Goal: Information Seeking & Learning: Learn about a topic

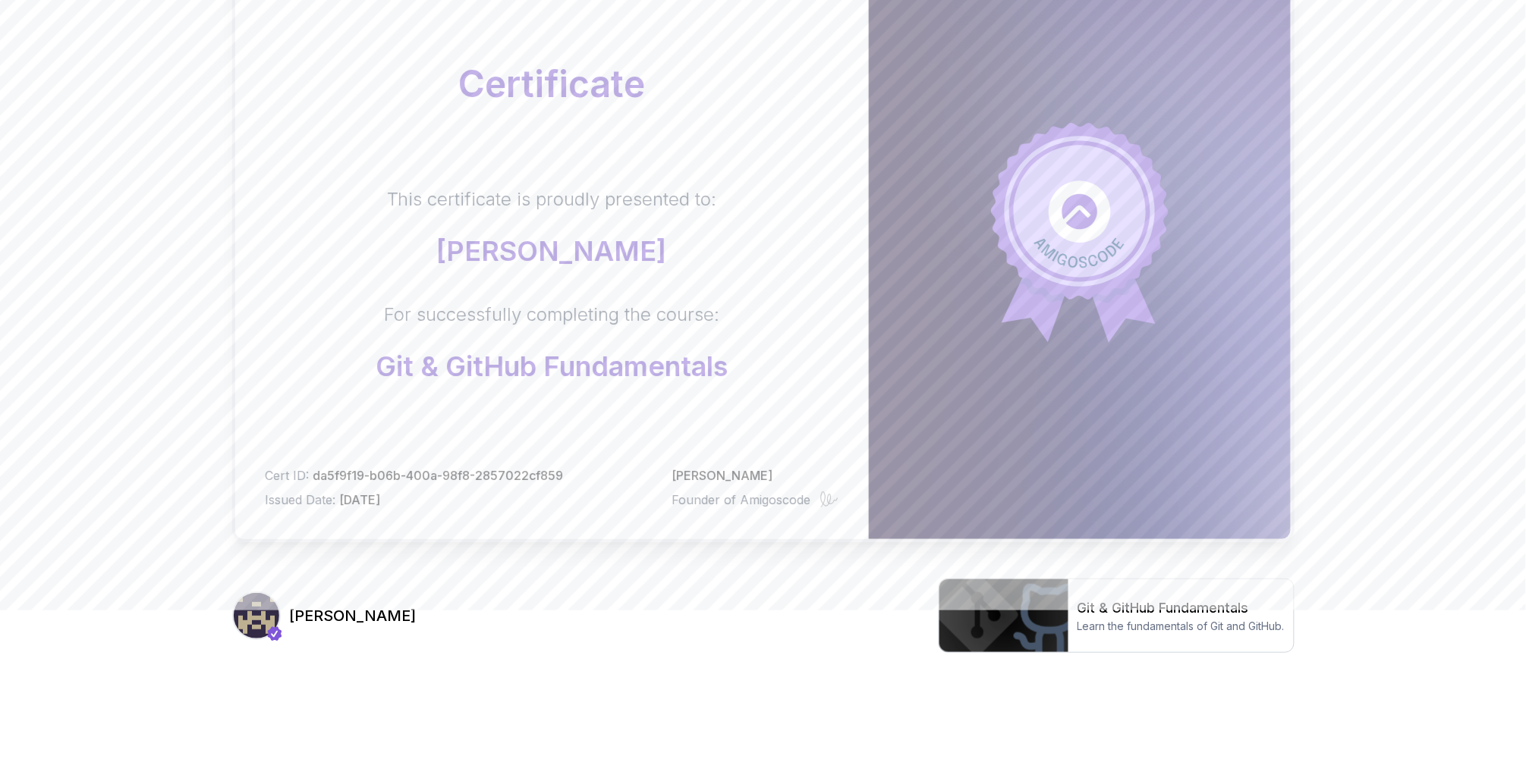
click at [365, 609] on h3 "[PERSON_NAME]" at bounding box center [353, 616] width 127 height 21
click at [1007, 599] on img at bounding box center [1004, 616] width 129 height 72
click at [983, 267] on body "Certificate This certificate is proudly presented to: Emilio Revueltas For succ…" at bounding box center [763, 306] width 1526 height 960
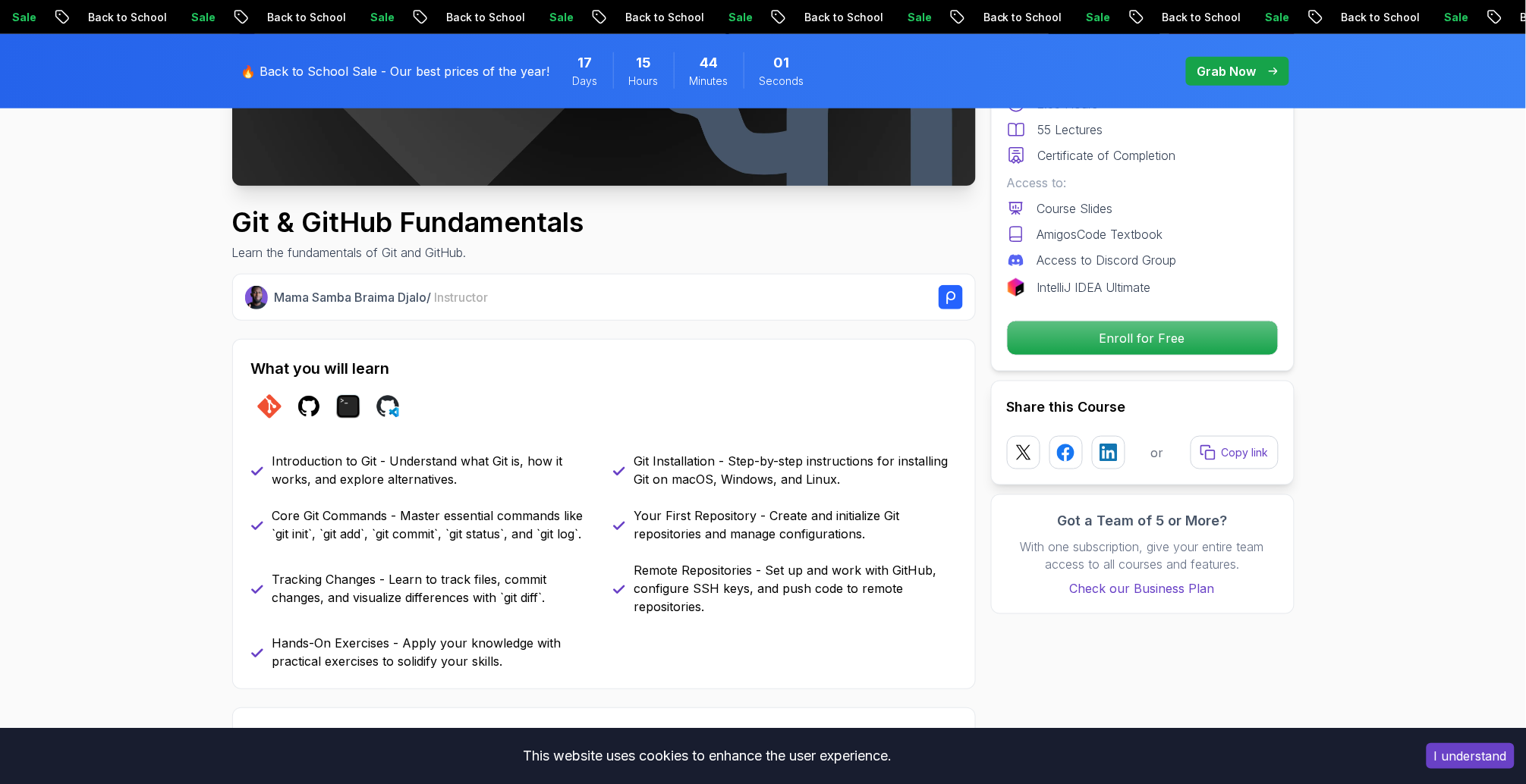
scroll to position [476, 0]
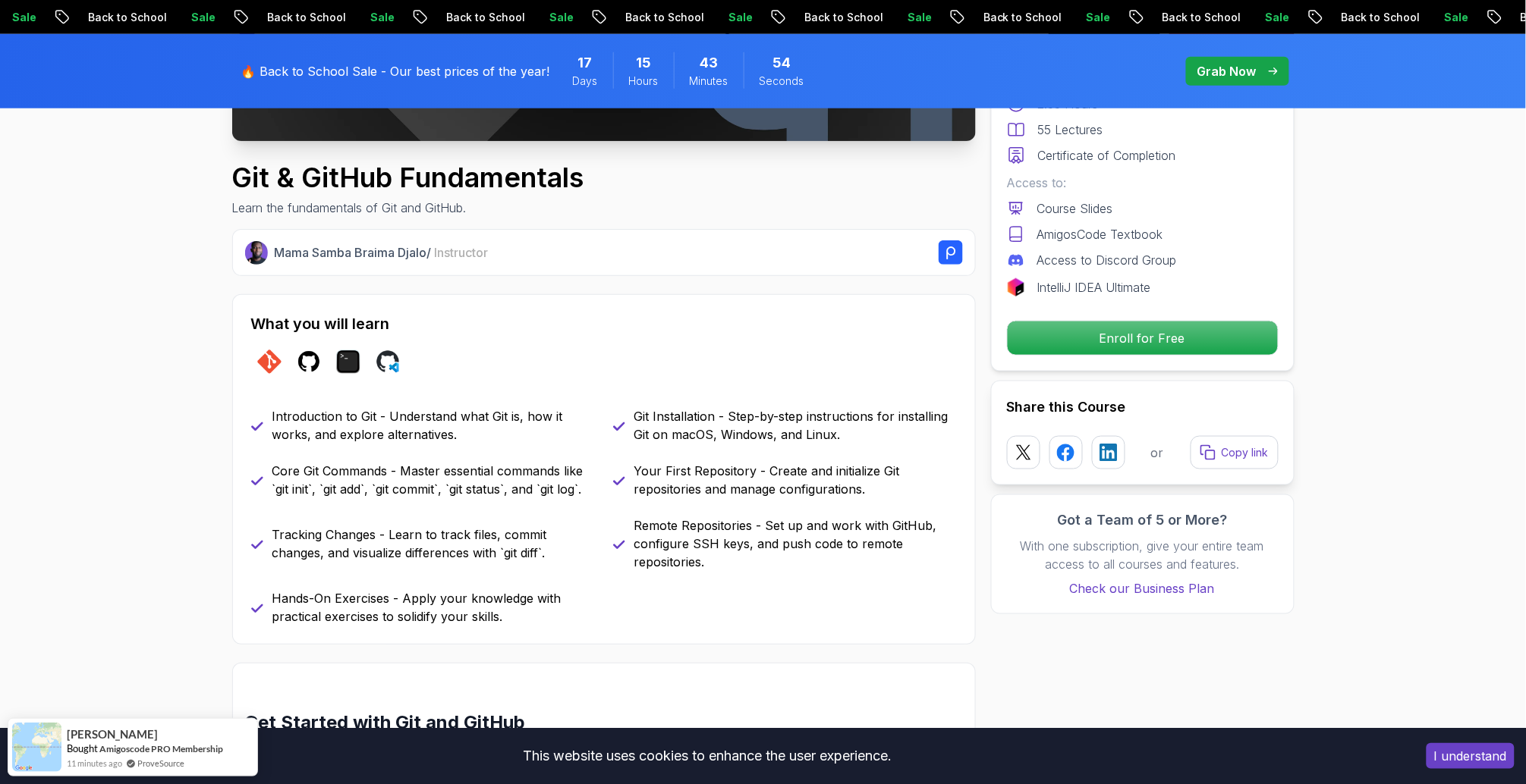
drag, startPoint x: 388, startPoint y: 412, endPoint x: 473, endPoint y: 430, distance: 86.9
click at [473, 430] on p "Introduction to Git - Understand what Git is, how it works, and explore alterna…" at bounding box center [434, 426] width 323 height 37
copy p "Understand what Git is, how it works, and explore alternatives."
click at [98, 2] on div "Sale Back to School Sale Back to School Sale Back to School Sale Back to School…" at bounding box center [763, 17] width 1526 height 34
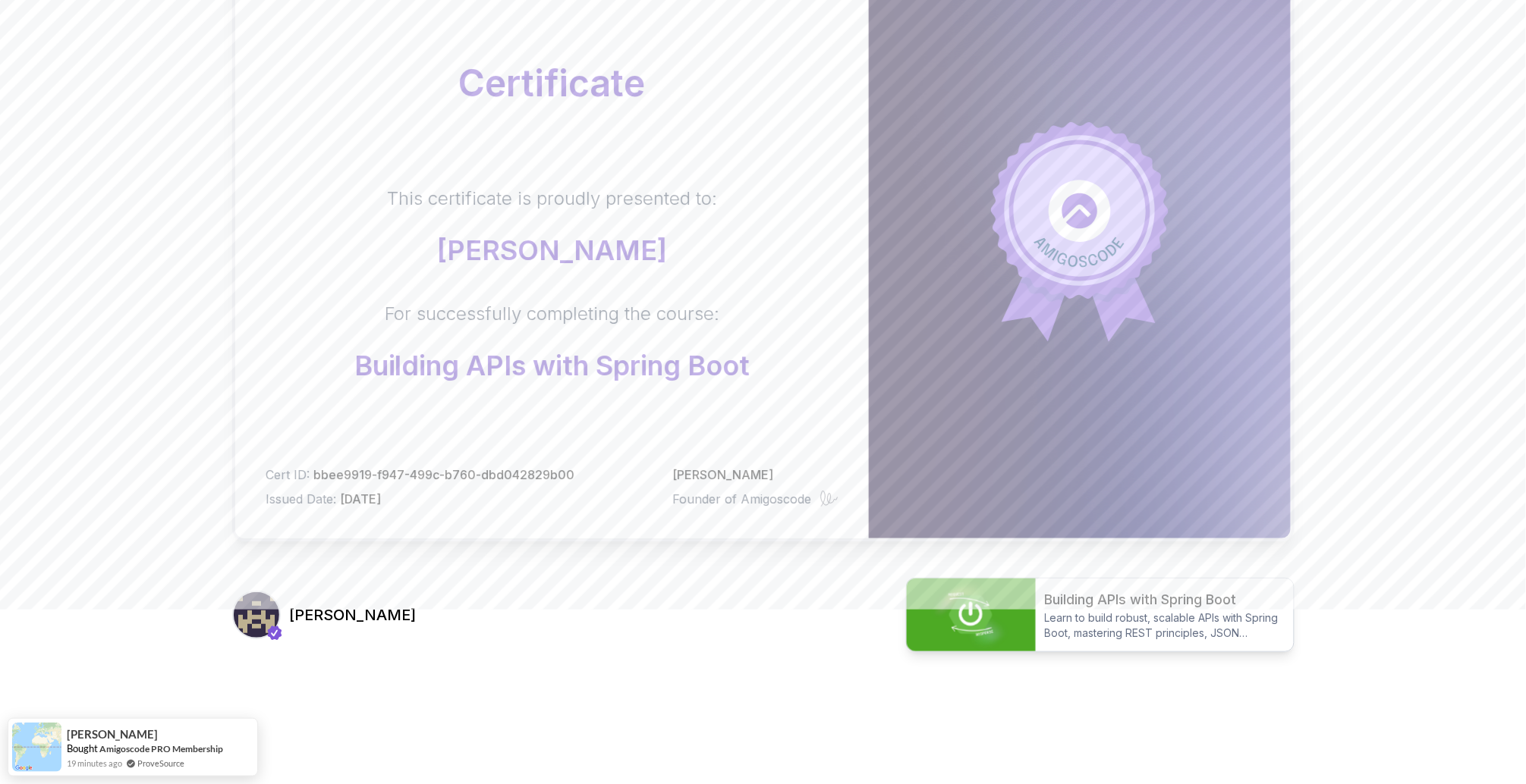
scroll to position [174, 0]
click at [981, 634] on img at bounding box center [971, 616] width 129 height 72
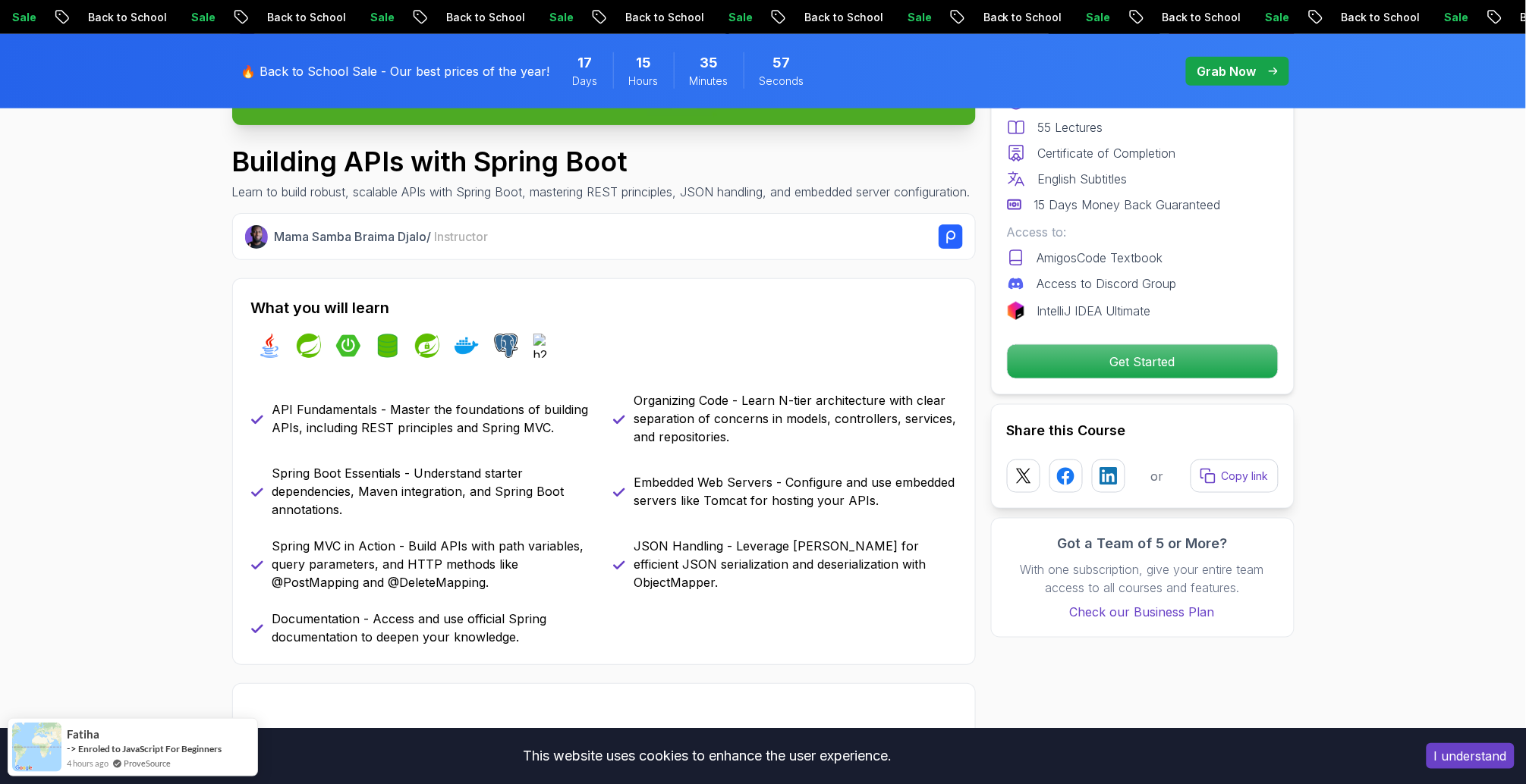
scroll to position [494, 0]
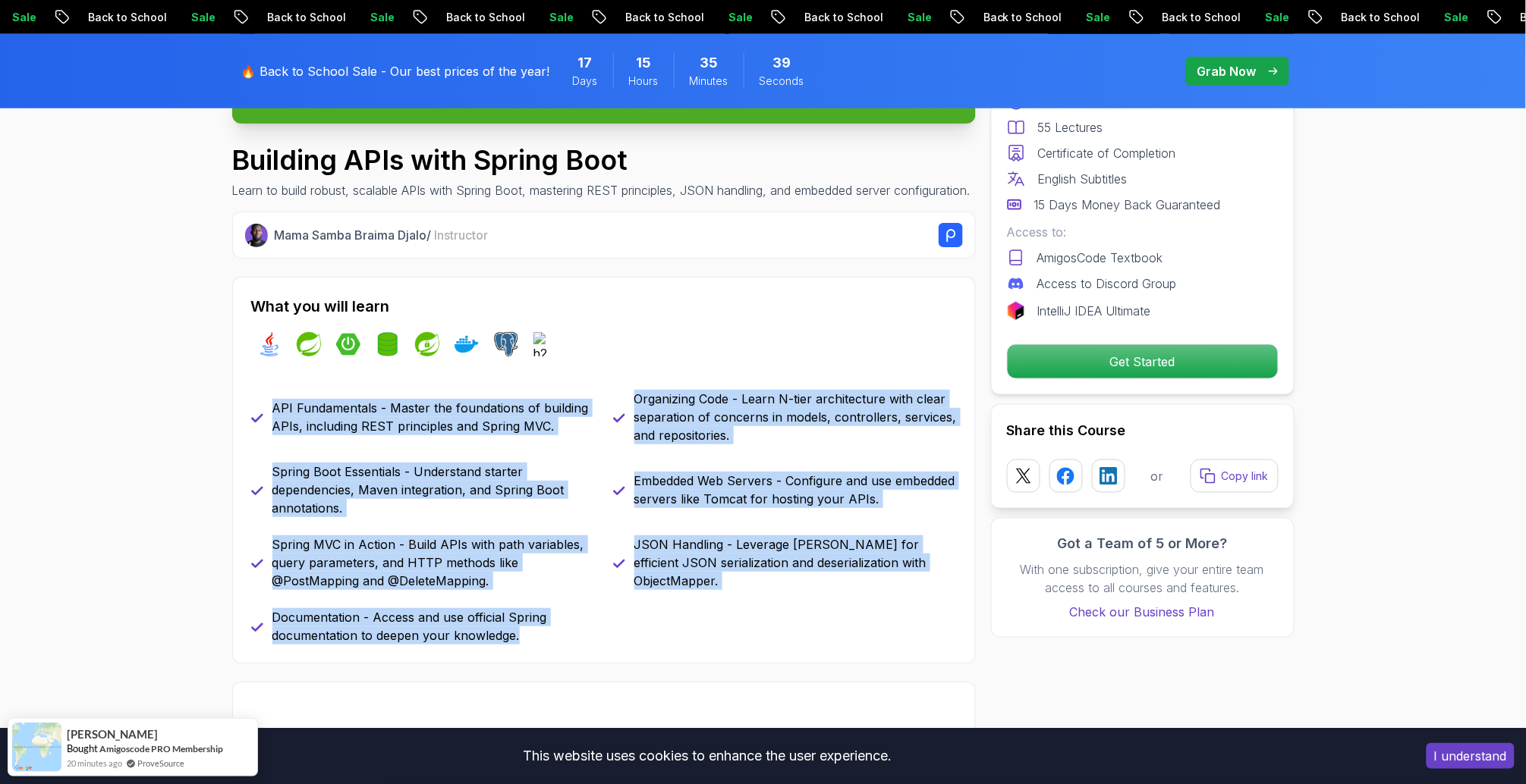
drag, startPoint x: 275, startPoint y: 423, endPoint x: 626, endPoint y: 649, distance: 417.5
click at [626, 645] on div "API Fundamentals - Master the foundations of building APIs, including REST prin…" at bounding box center [604, 517] width 706 height 255
copy div "API Fundamentals - Master the foundations of building APIs, including REST prin…"
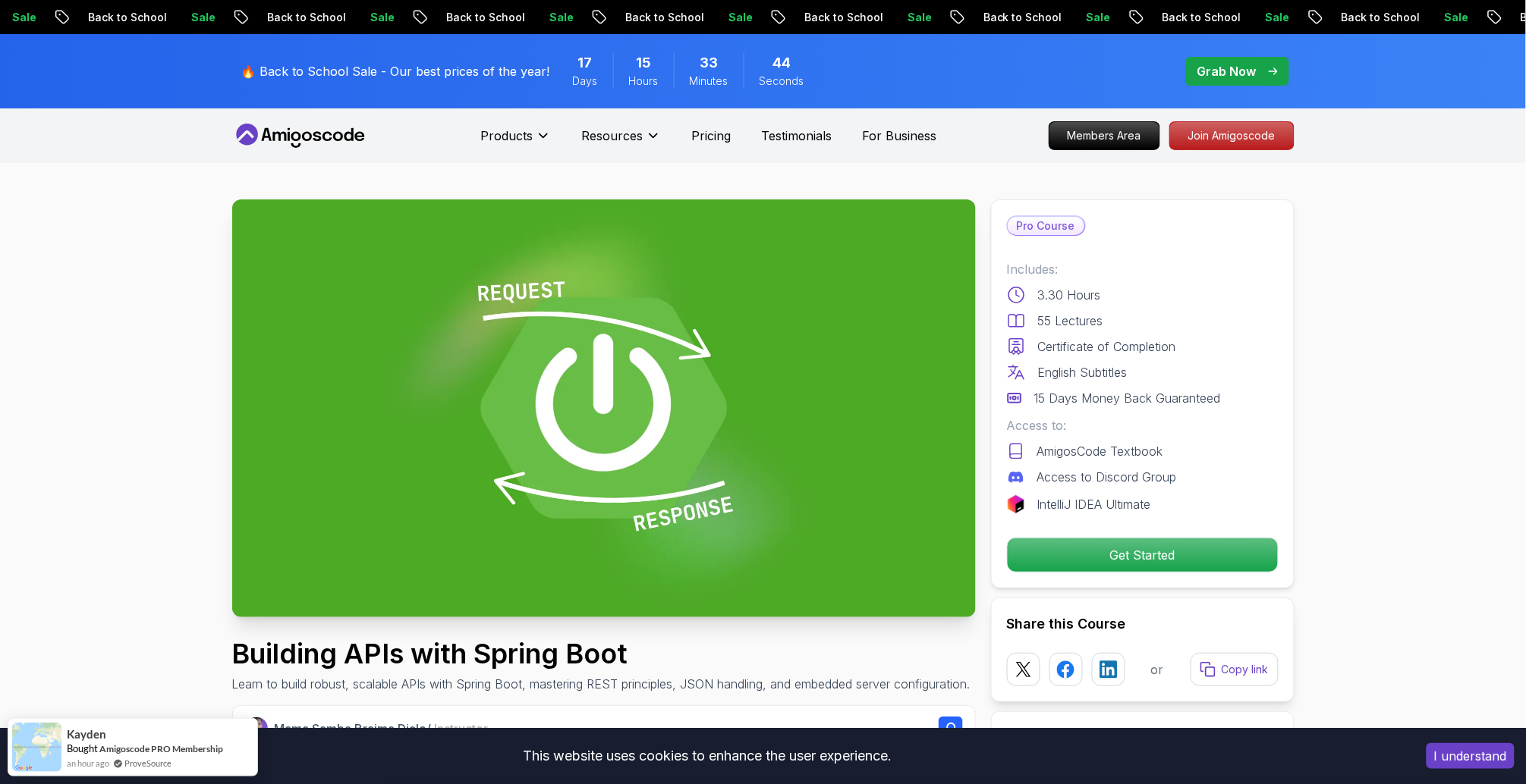
scroll to position [0, 0]
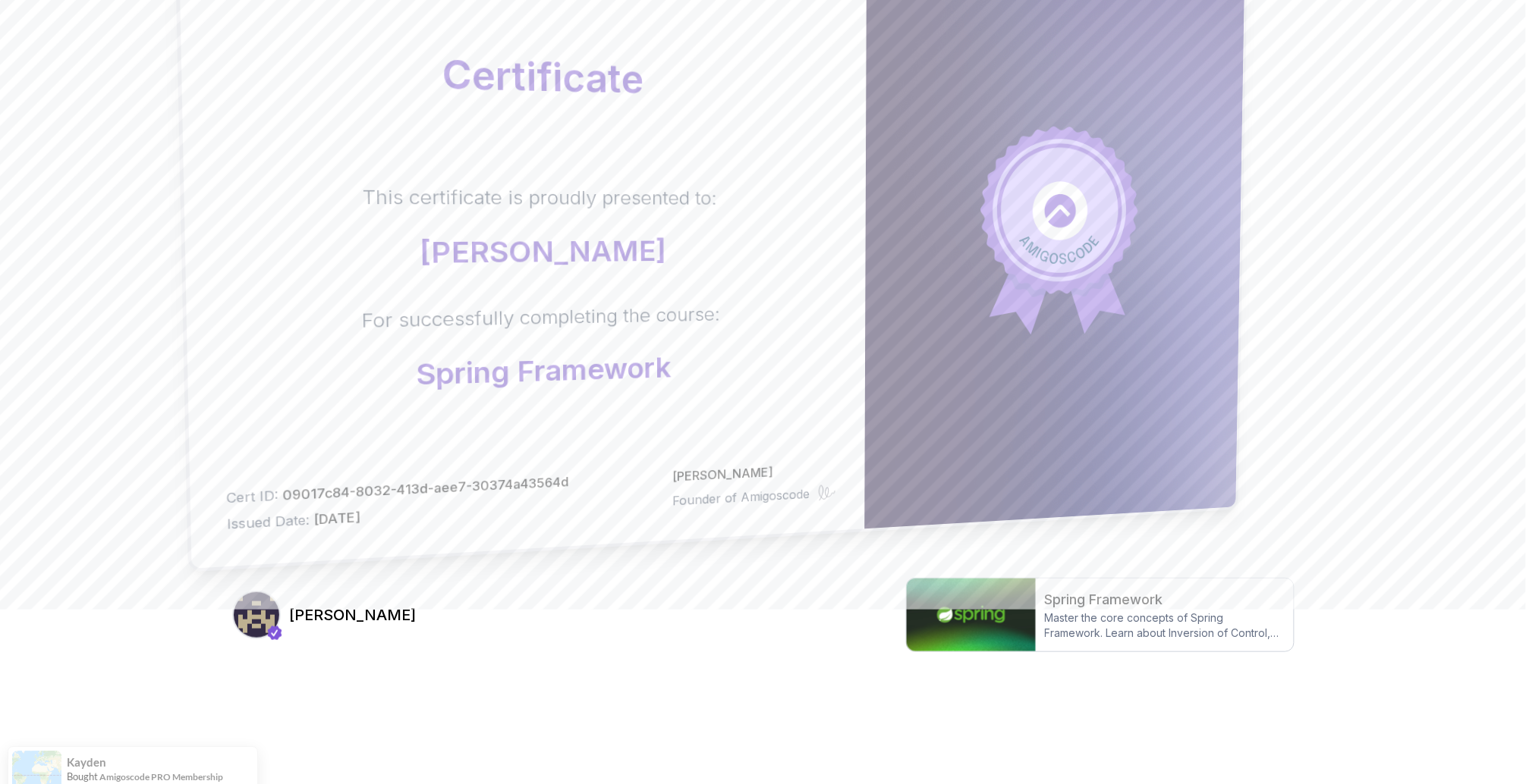
scroll to position [174, 0]
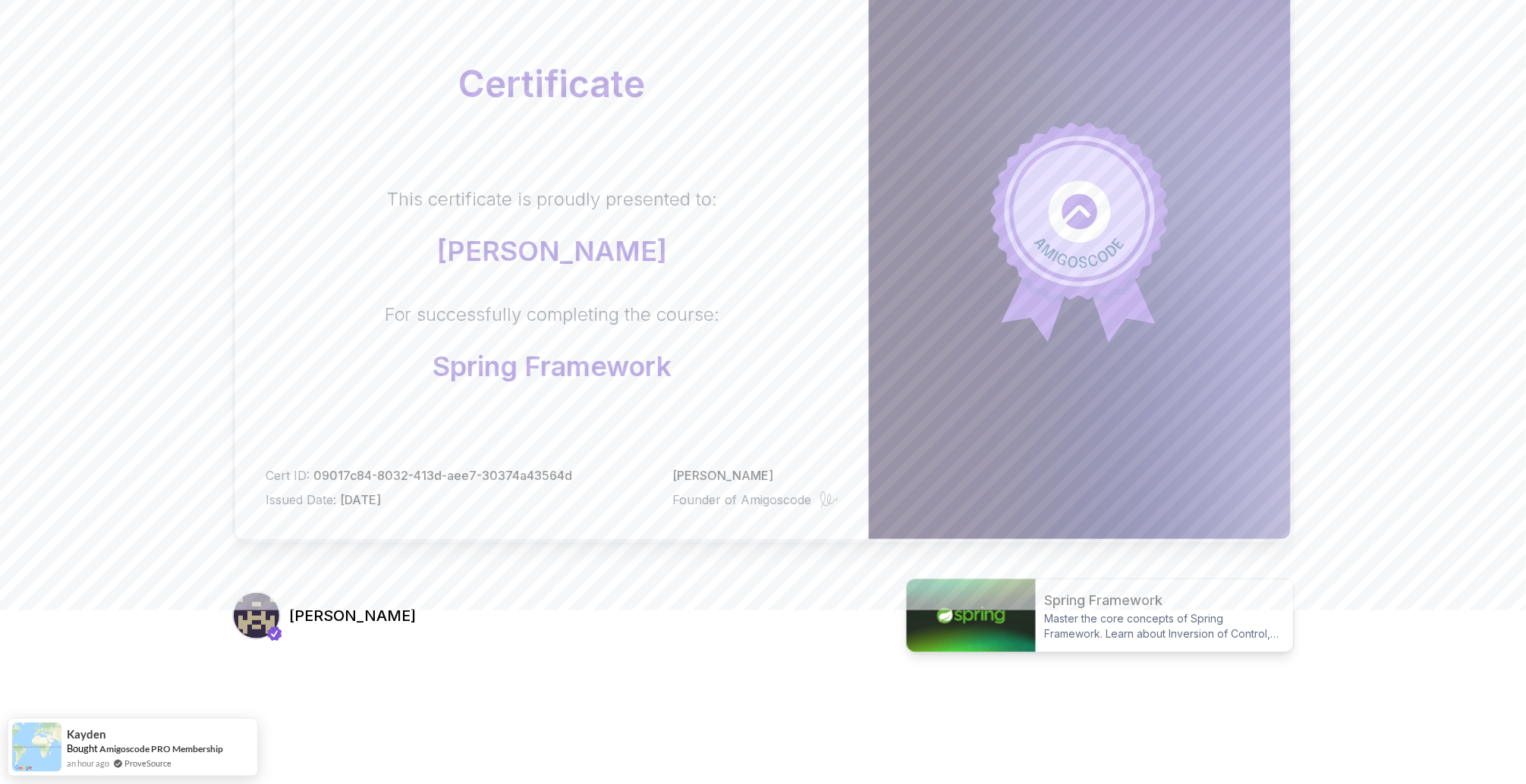
click at [968, 591] on img at bounding box center [971, 616] width 129 height 72
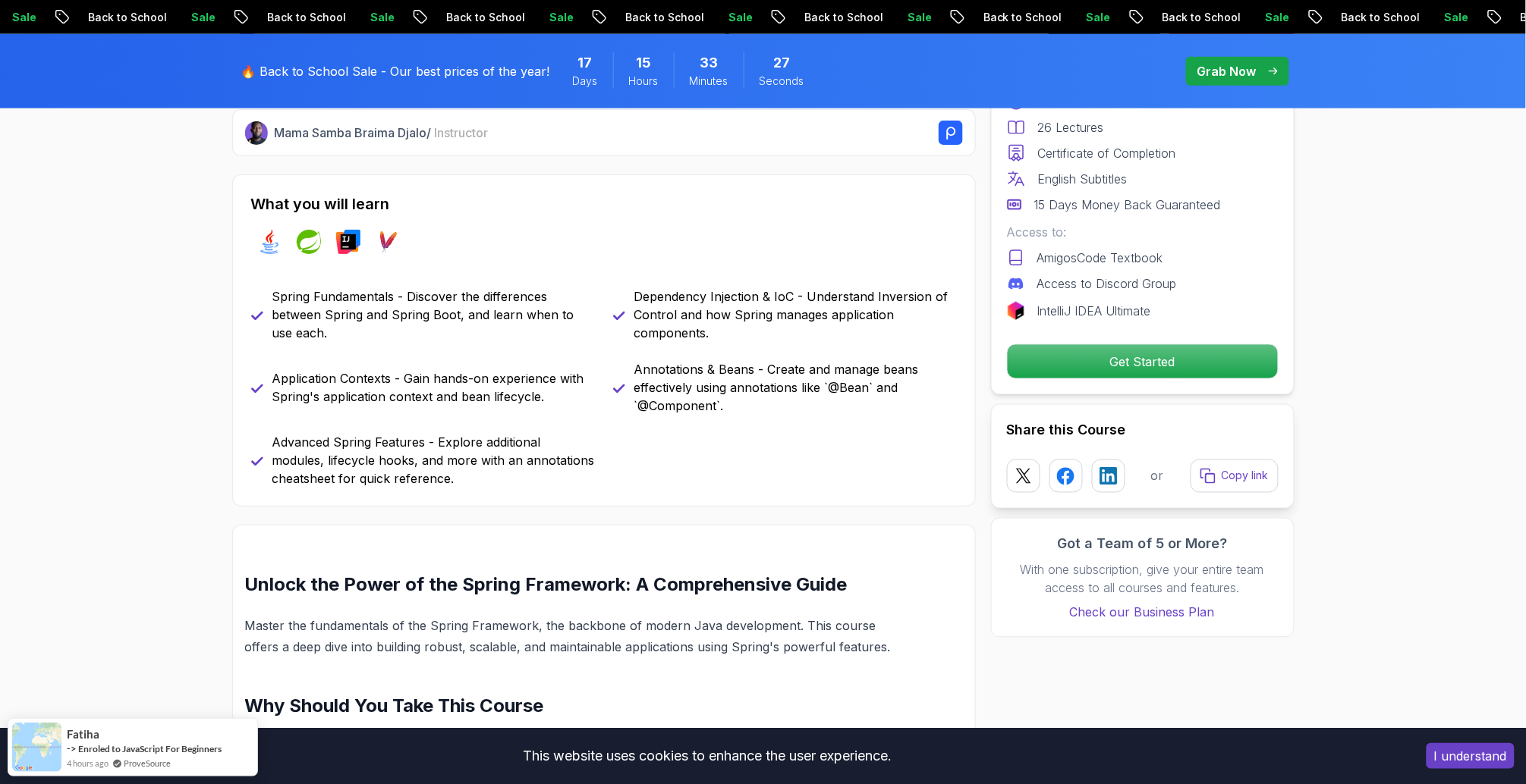
scroll to position [616, 0]
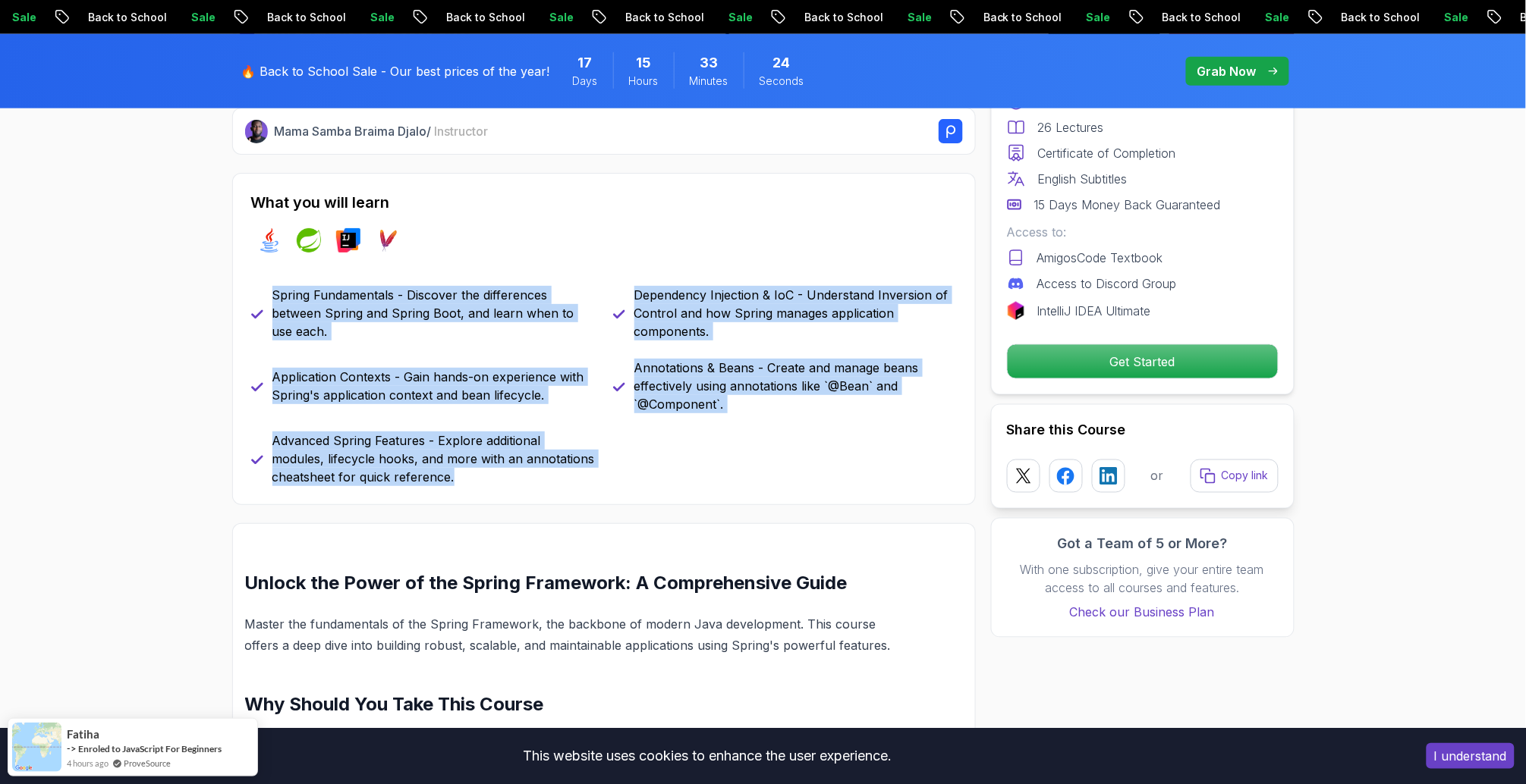
drag, startPoint x: 271, startPoint y: 294, endPoint x: 656, endPoint y: 479, distance: 427.1
click at [656, 479] on div "Spring Fundamentals - Discover the differences between Spring and Spring Boot, …" at bounding box center [604, 386] width 706 height 200
copy div "Spring Fundamentals - Discover the differences between Spring and Spring Boot, …"
